Goal: Check status: Check status

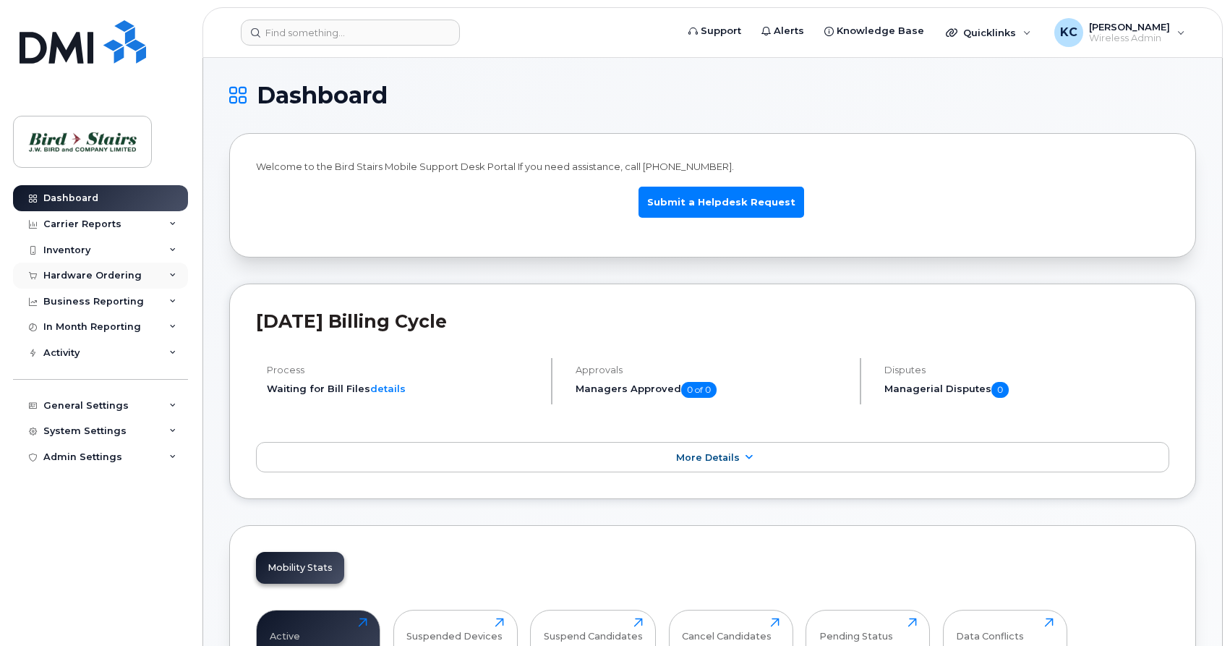
click at [106, 273] on div "Hardware Ordering" at bounding box center [92, 276] width 98 height 12
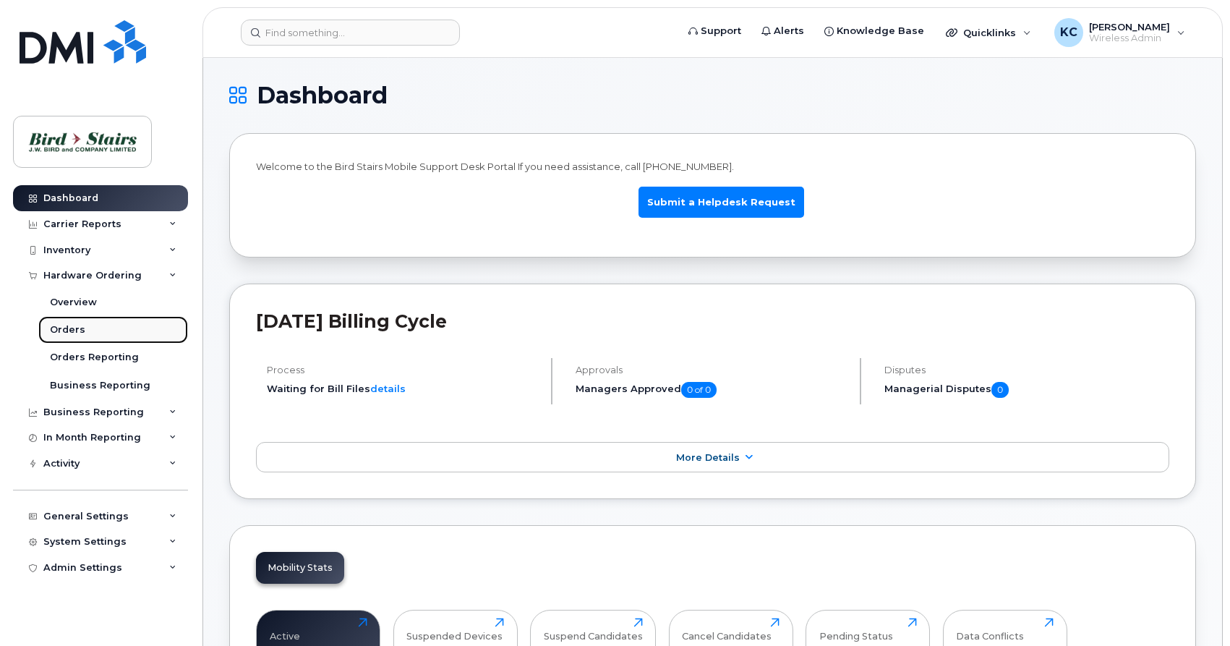
click at [69, 333] on div "Orders" at bounding box center [67, 329] width 35 height 13
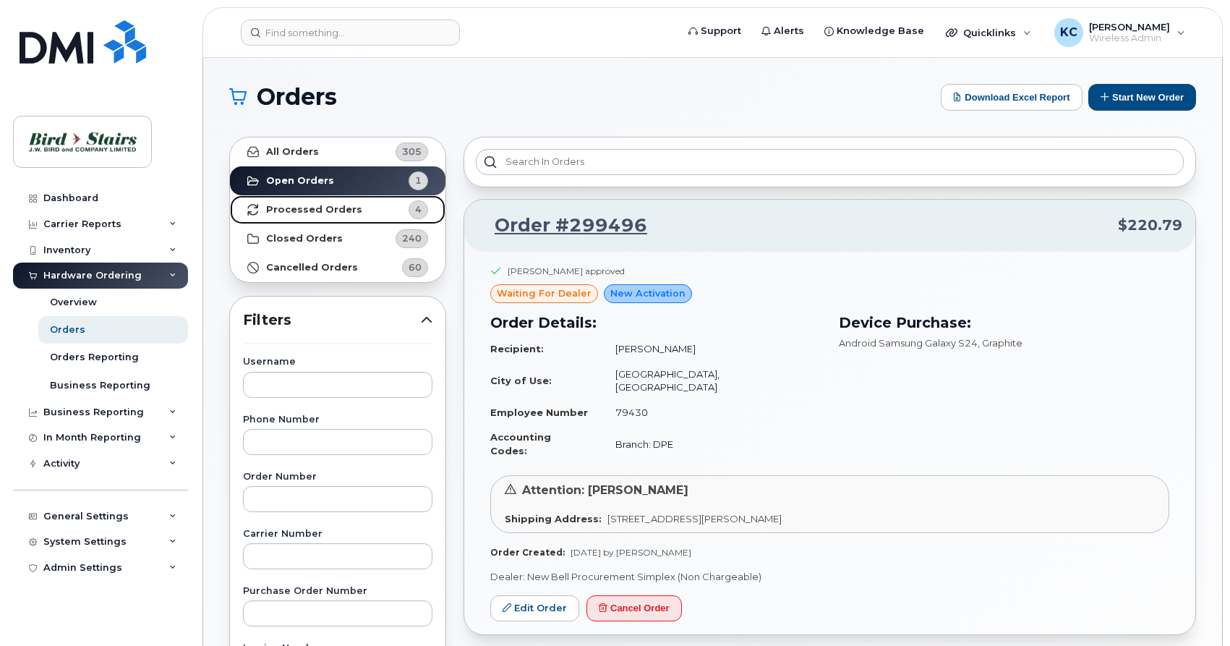
click at [289, 208] on strong "Processed Orders" at bounding box center [314, 210] width 96 height 12
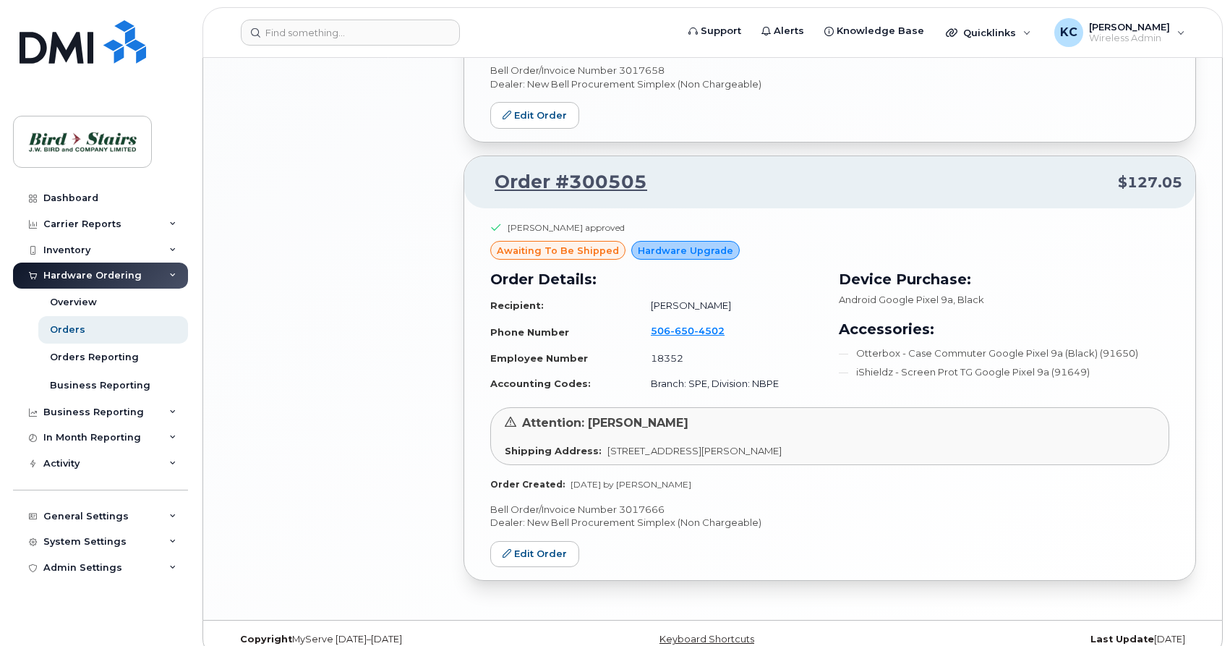
scroll to position [1058, 0]
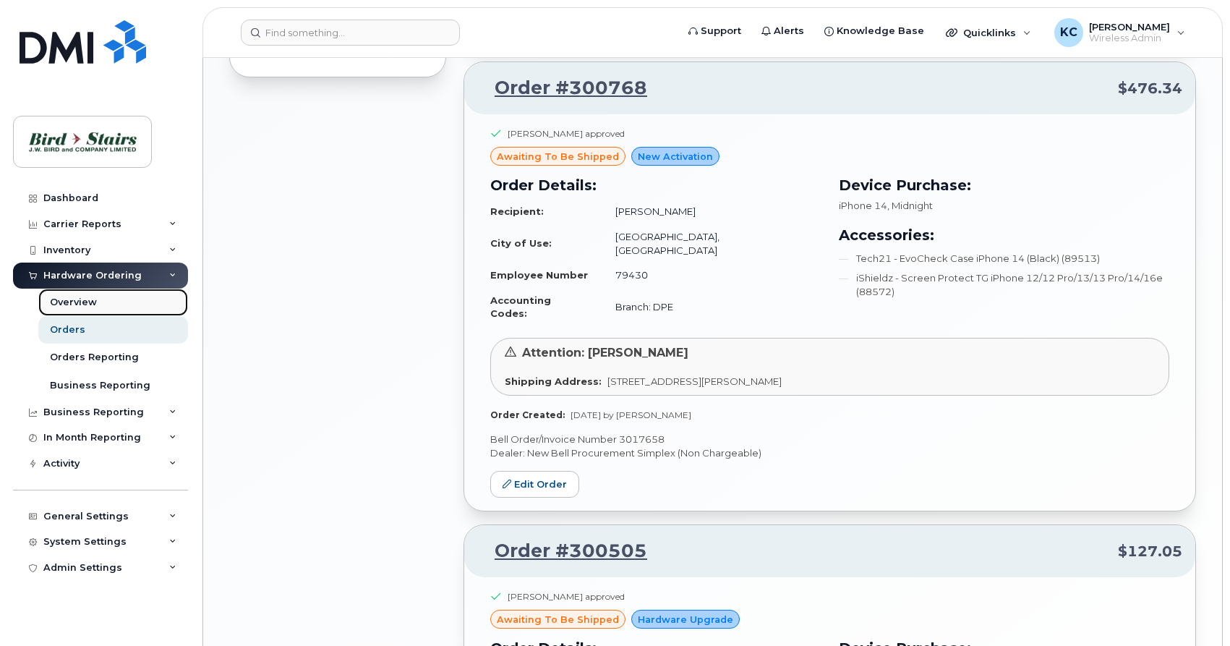
click at [88, 302] on div "Overview" at bounding box center [73, 302] width 47 height 13
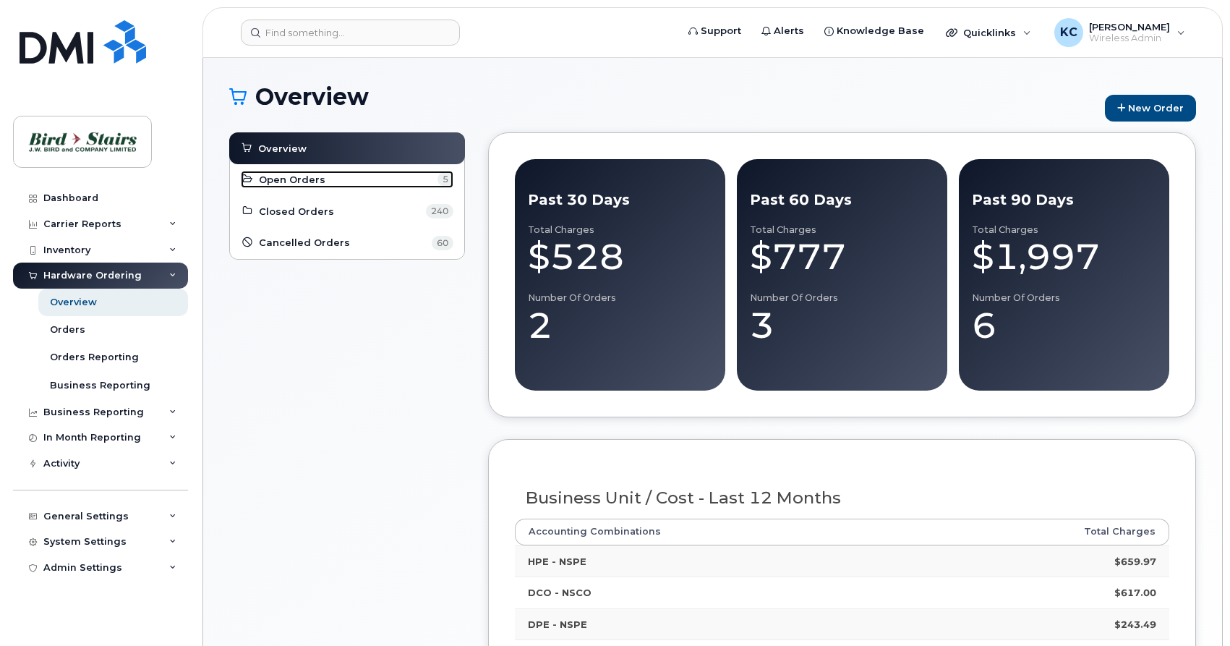
click at [291, 179] on span "Open Orders" at bounding box center [292, 180] width 67 height 14
click at [280, 178] on span "Open Orders" at bounding box center [292, 180] width 67 height 14
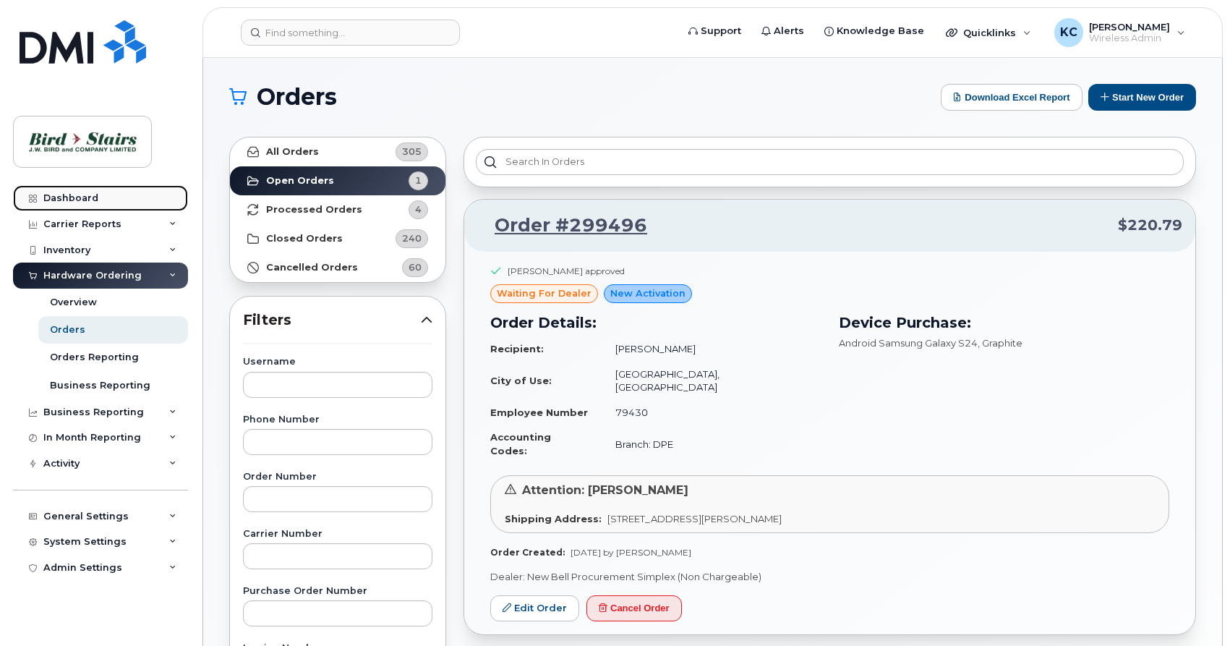
click at [54, 191] on link "Dashboard" at bounding box center [100, 198] width 175 height 26
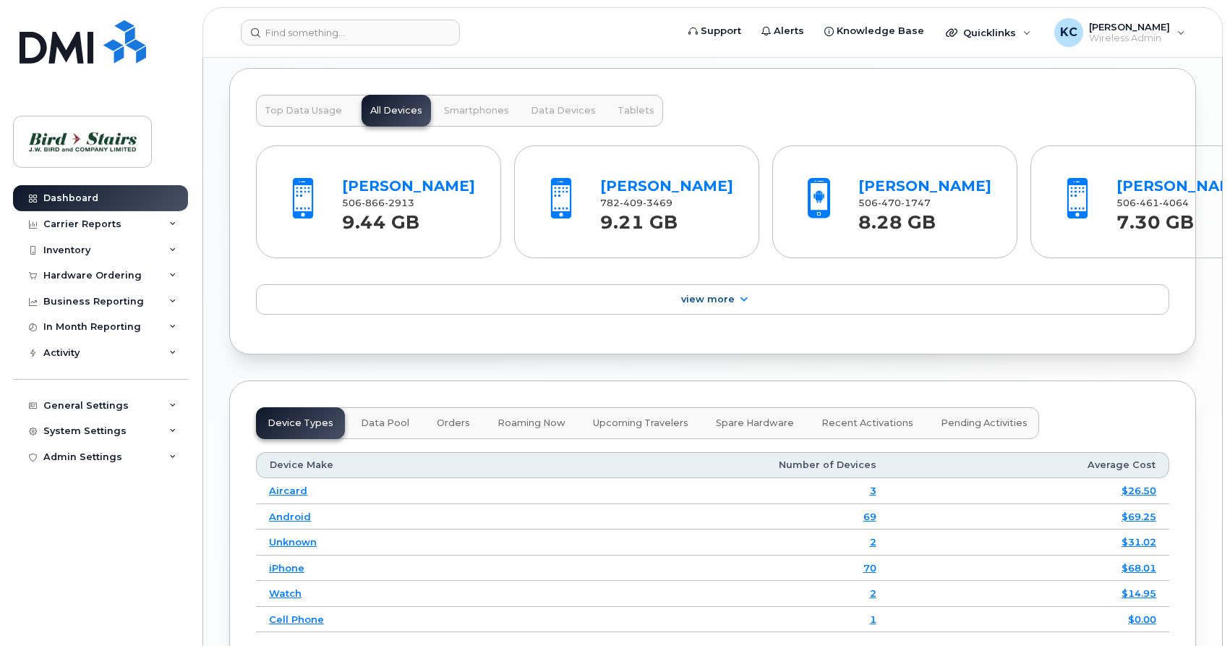
scroll to position [1549, 0]
